Goal: Use online tool/utility: Utilize a website feature to perform a specific function

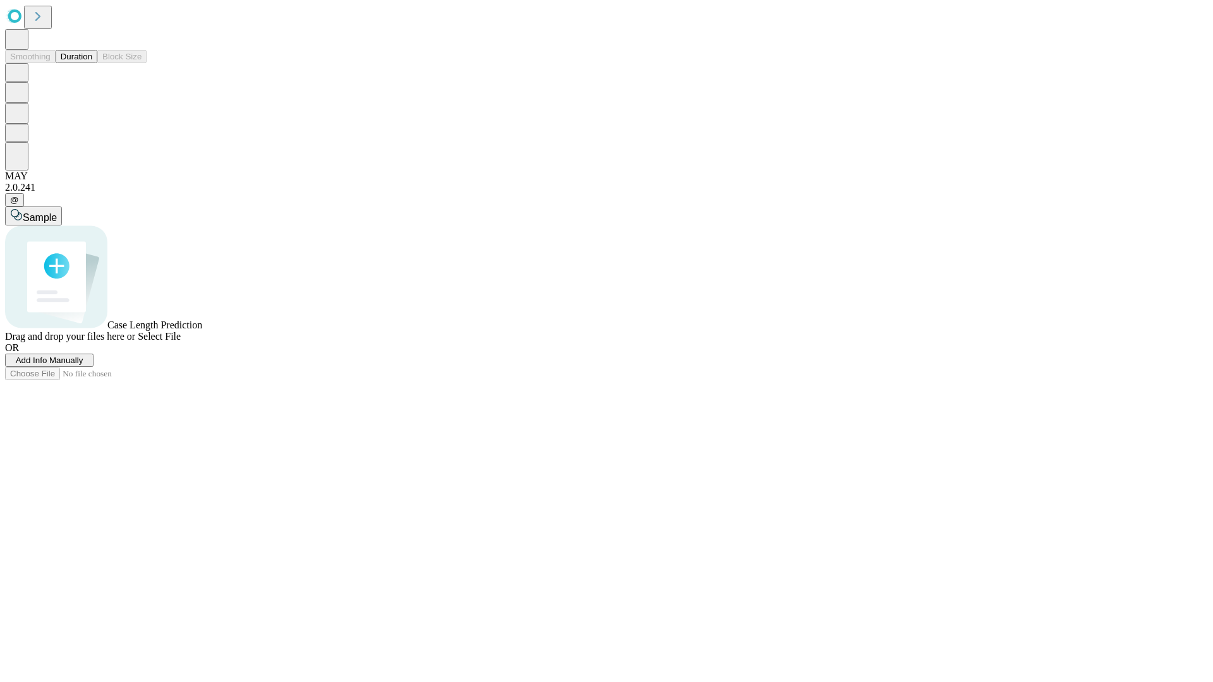
click at [181, 342] on span "Select File" at bounding box center [159, 336] width 43 height 11
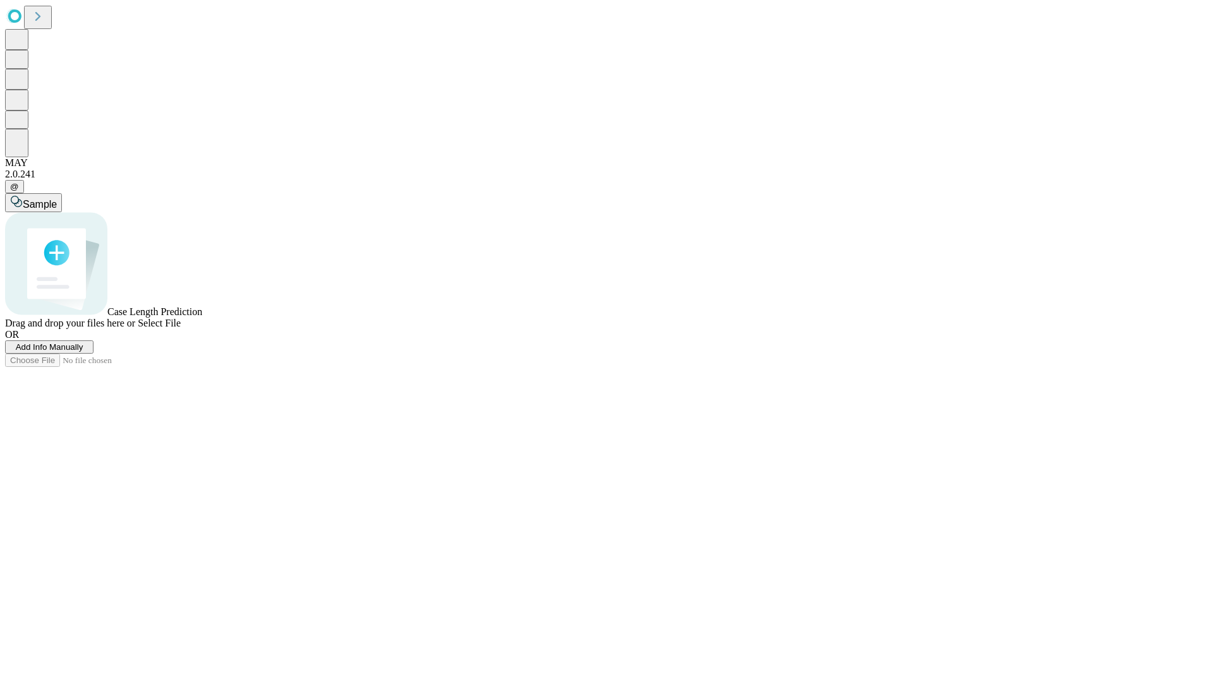
click at [181, 329] on span "Select File" at bounding box center [159, 323] width 43 height 11
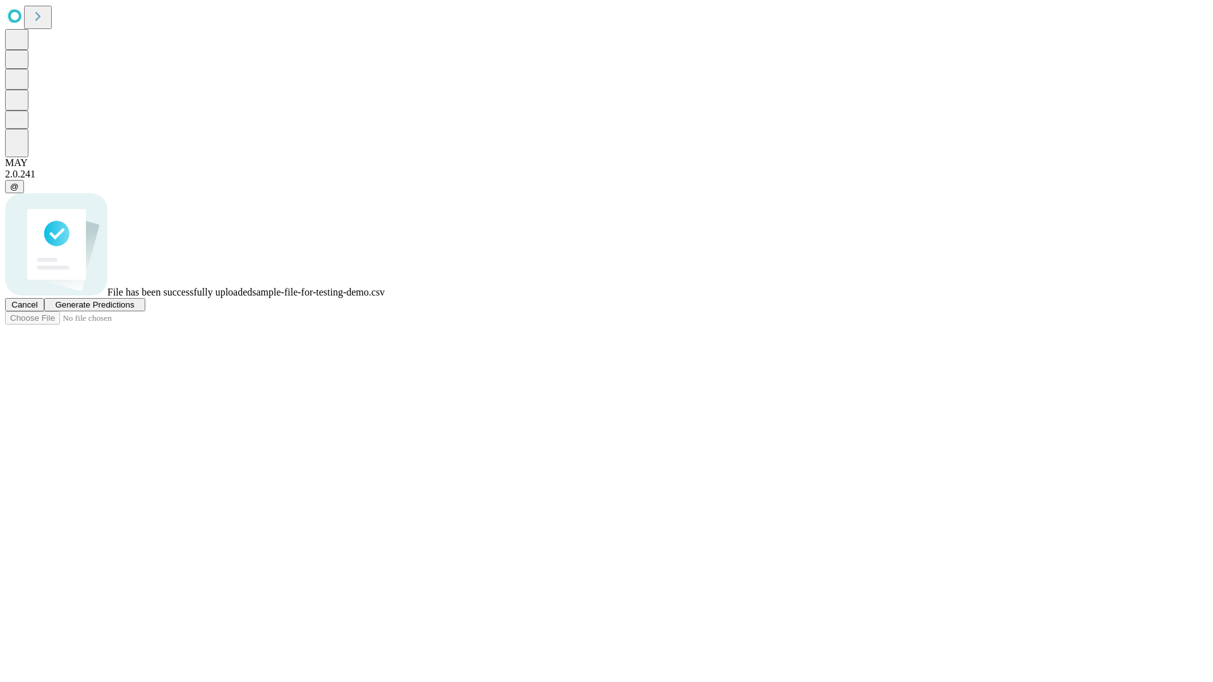
click at [134, 310] on span "Generate Predictions" at bounding box center [94, 304] width 79 height 9
